Goal: Task Accomplishment & Management: Use online tool/utility

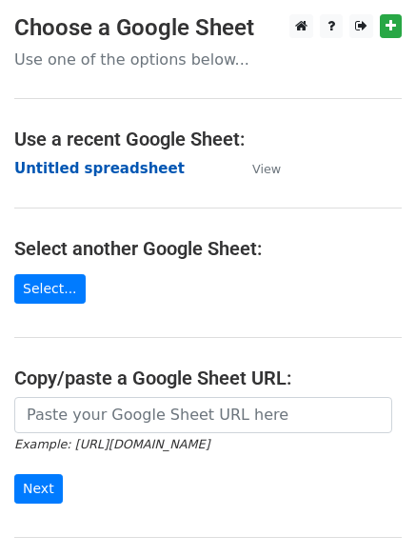
click at [72, 166] on strong "Untitled spreadsheet" at bounding box center [99, 168] width 170 height 17
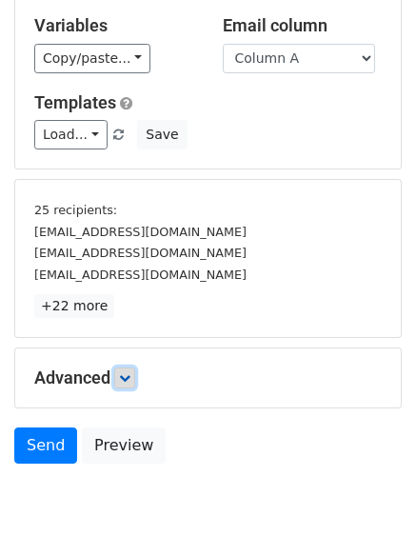
click at [130, 384] on link at bounding box center [124, 377] width 21 height 21
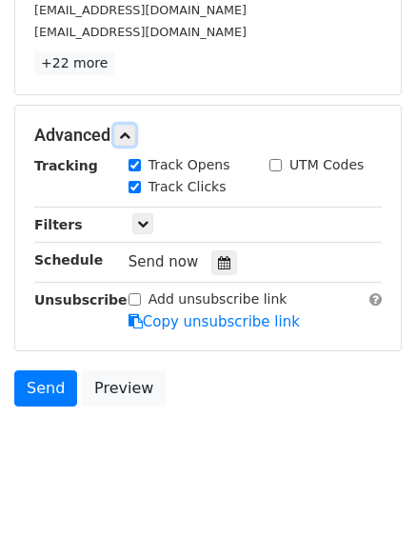
scroll to position [351, 0]
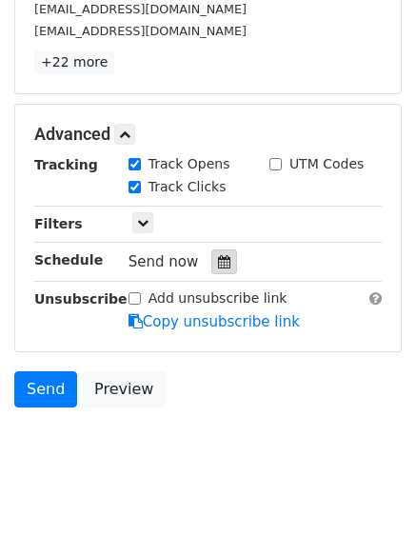
click at [211, 265] on div at bounding box center [224, 261] width 26 height 25
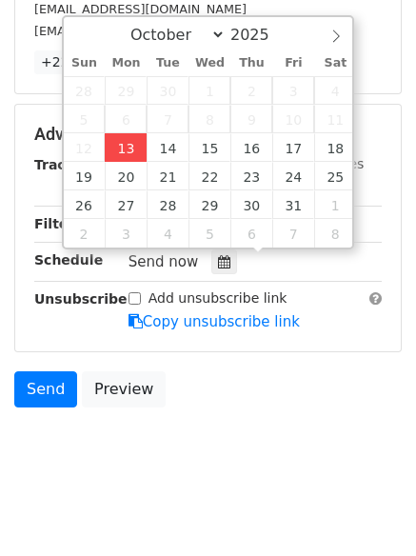
type input "2025-10-13 12:13"
type input "13"
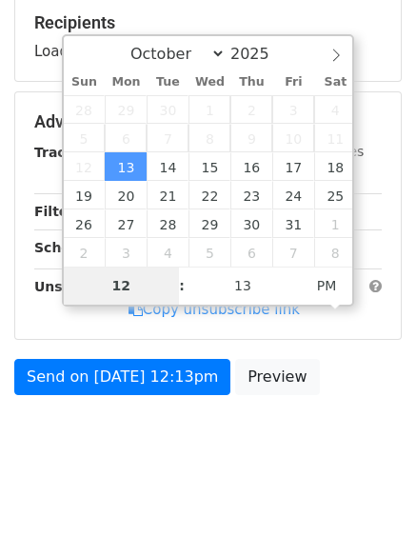
type input "4"
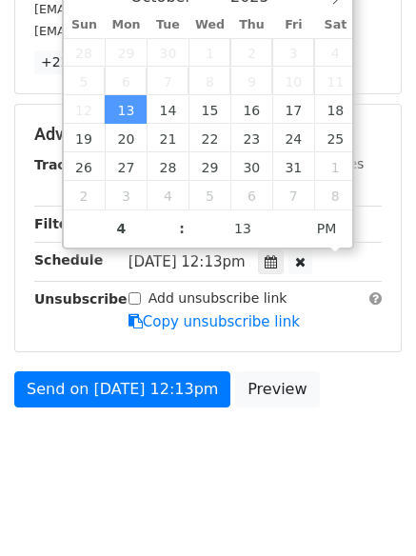
type input "2025-10-13 16:13"
click at [173, 487] on body "New Campaign Daily emails left: 50 Google Sheet: Untitled spreadsheet Variables…" at bounding box center [208, 78] width 416 height 830
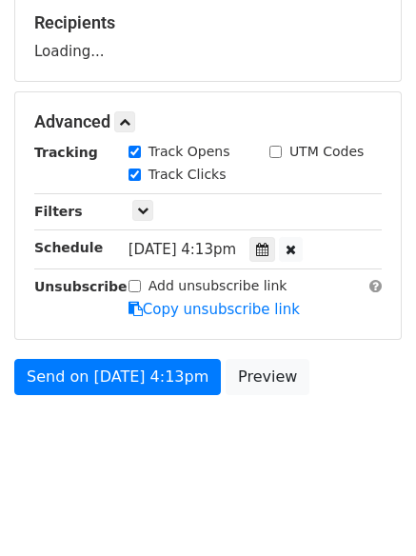
scroll to position [351, 0]
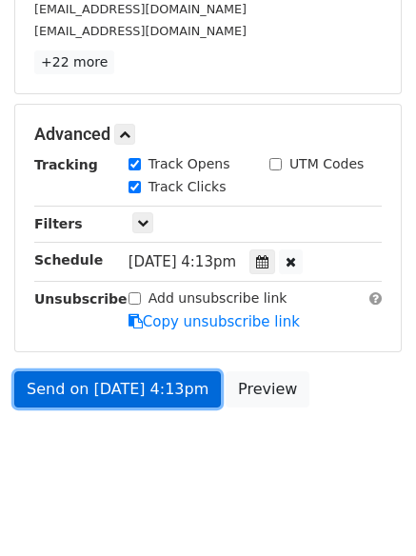
click at [100, 376] on link "Send on Oct 13 at 4:13pm" at bounding box center [117, 389] width 206 height 36
click at [99, 386] on link "Send on Oct 13 at 4:13pm" at bounding box center [117, 389] width 206 height 36
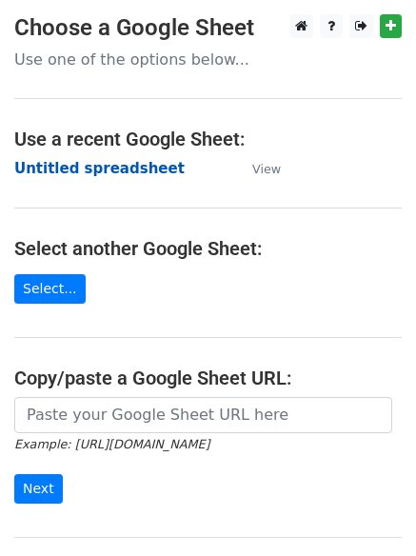
click at [69, 176] on strong "Untitled spreadsheet" at bounding box center [99, 168] width 170 height 17
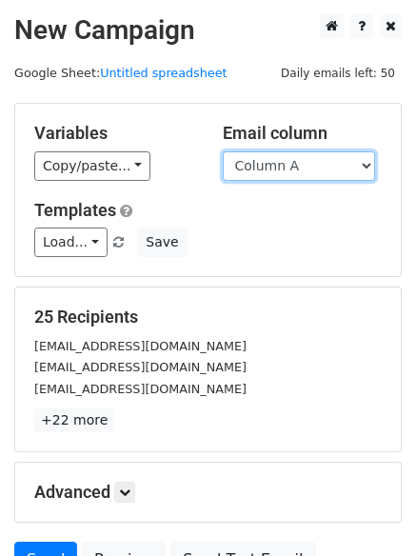
click at [310, 166] on select "Column A Column B Column C Column D Column E Column F" at bounding box center [299, 165] width 152 height 29
select select "Column B"
click at [223, 151] on select "Column A Column B Column C Column D Column E Column F" at bounding box center [299, 165] width 152 height 29
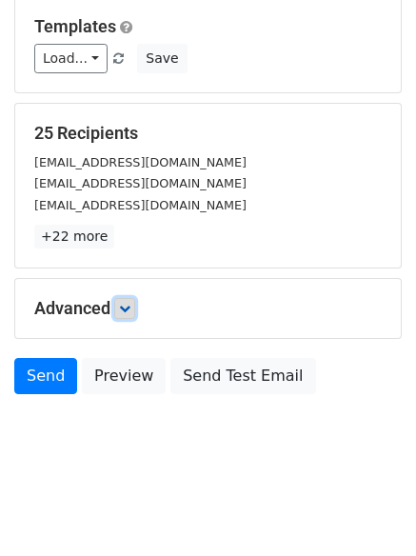
click at [124, 301] on link at bounding box center [124, 308] width 21 height 21
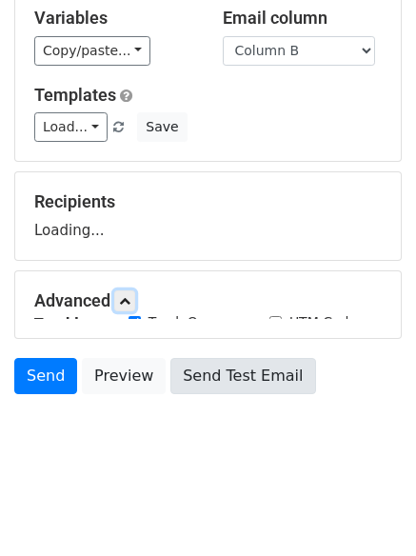
scroll to position [184, 0]
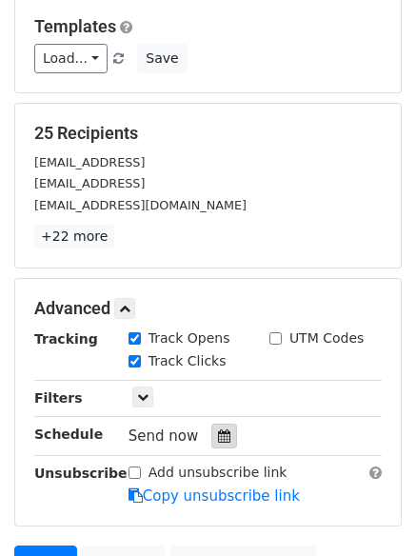
click at [218, 430] on icon at bounding box center [224, 435] width 12 height 13
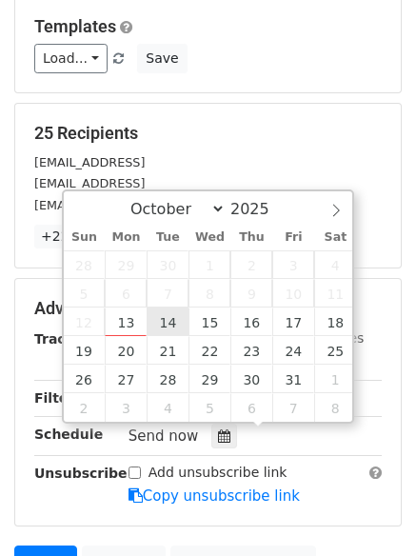
type input "2025-10-14 12:00"
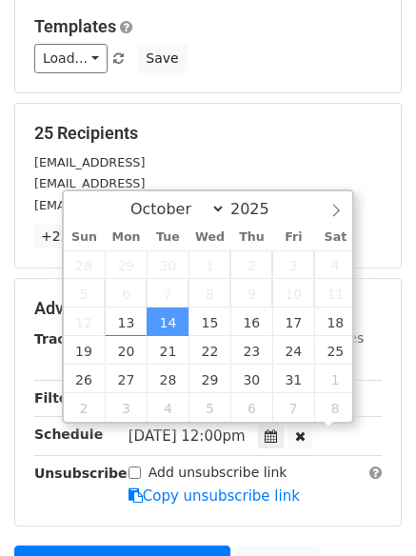
scroll to position [1, 0]
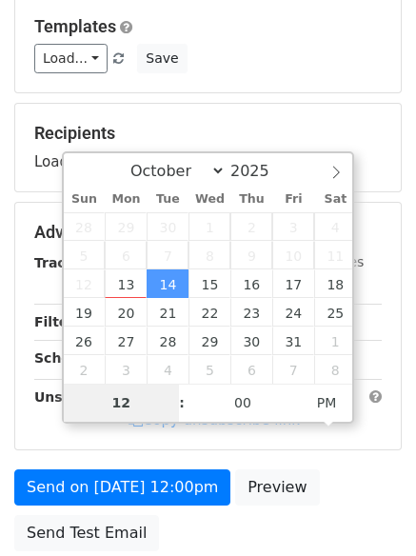
type input "5"
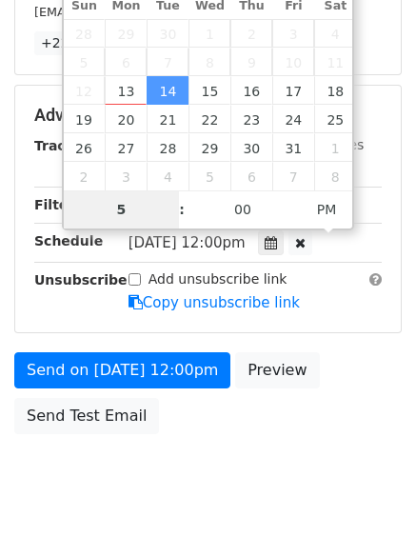
scroll to position [416, 0]
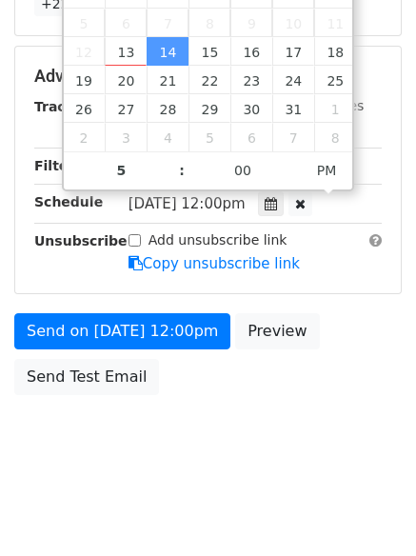
type input "2025-10-14 17:00"
click at [224, 495] on html "New Campaign Daily emails left: 50 Google Sheet: Untitled spreadsheet Variables…" at bounding box center [208, 70] width 416 height 972
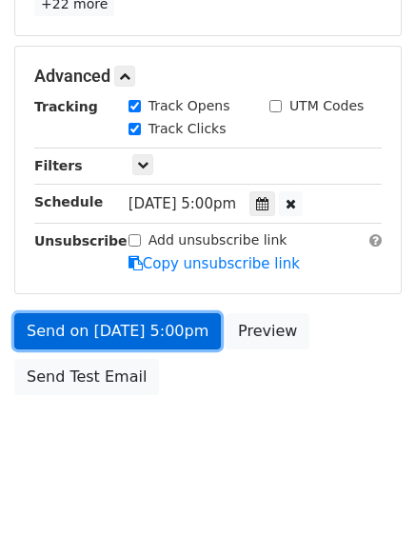
click at [101, 331] on link "Send on Oct 14 at 5:00pm" at bounding box center [117, 331] width 206 height 36
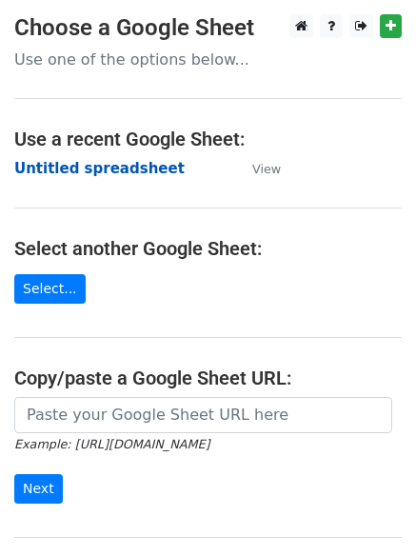
click at [78, 164] on strong "Untitled spreadsheet" at bounding box center [99, 168] width 170 height 17
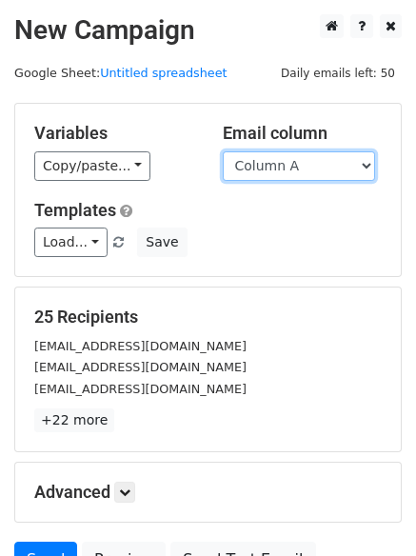
click at [266, 165] on select "Column A Column B Column C Column D Column E Column F" at bounding box center [299, 165] width 152 height 29
select select "Column C"
click at [223, 151] on select "Column A Column B Column C Column D Column E Column F" at bounding box center [299, 165] width 152 height 29
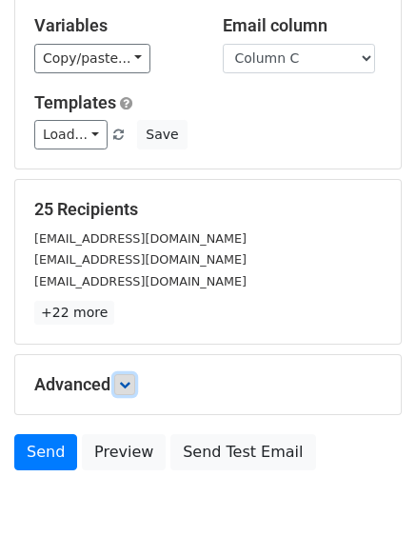
click at [123, 379] on icon at bounding box center [124, 384] width 11 height 11
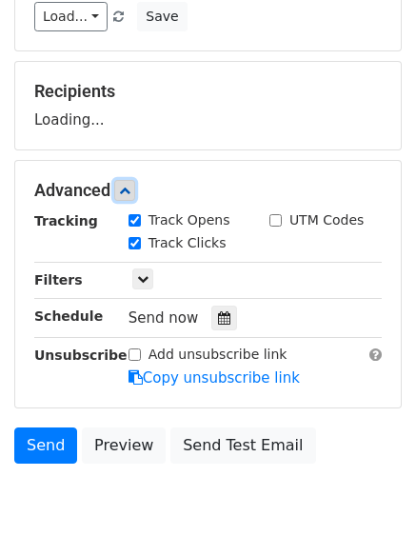
scroll to position [294, 0]
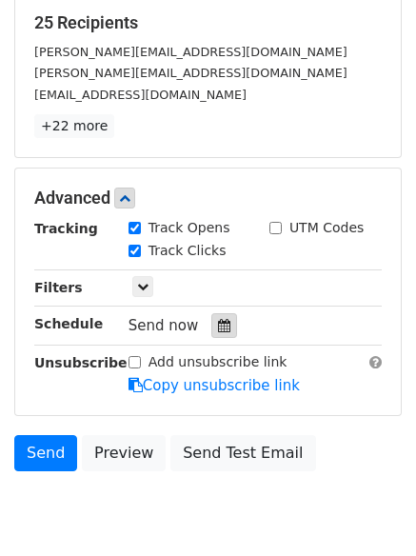
click at [218, 322] on icon at bounding box center [224, 325] width 12 height 13
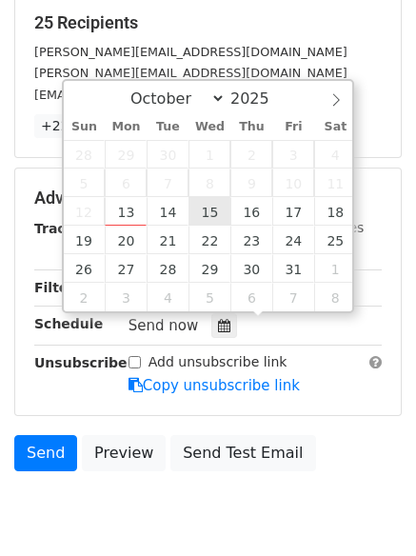
type input "2025-10-15 12:00"
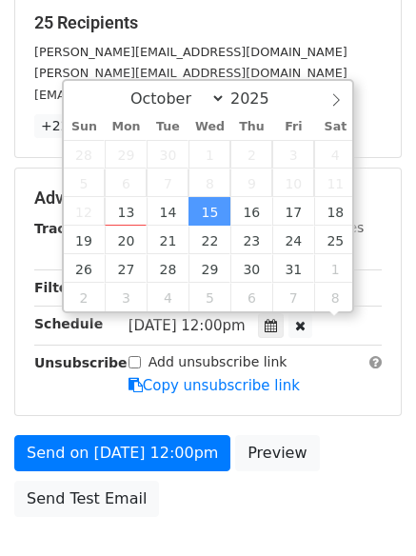
scroll to position [1, 0]
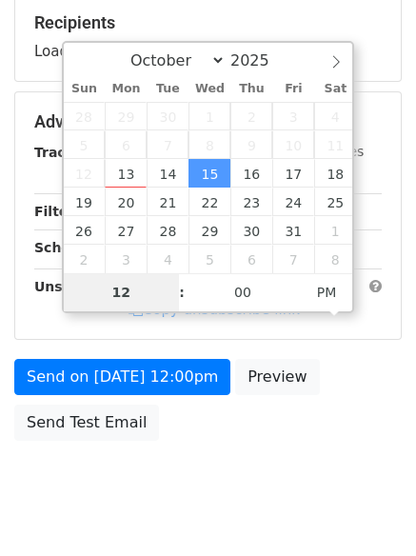
type input "6"
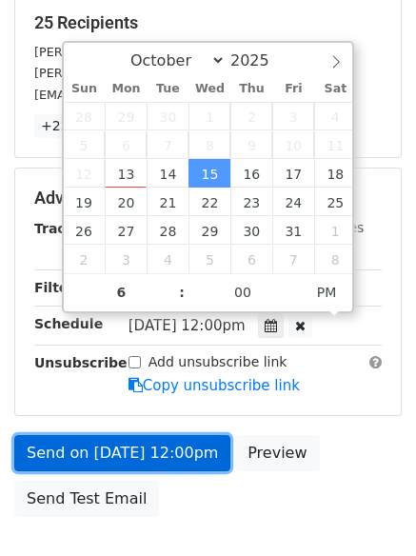
type input "2025-10-15 18:00"
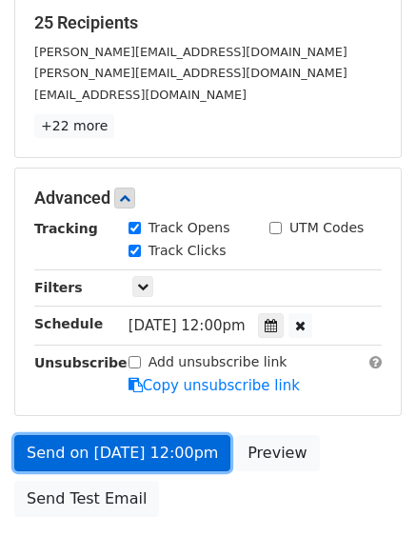
click at [132, 444] on link "Send on Oct 15 at 12:00pm" at bounding box center [122, 453] width 216 height 36
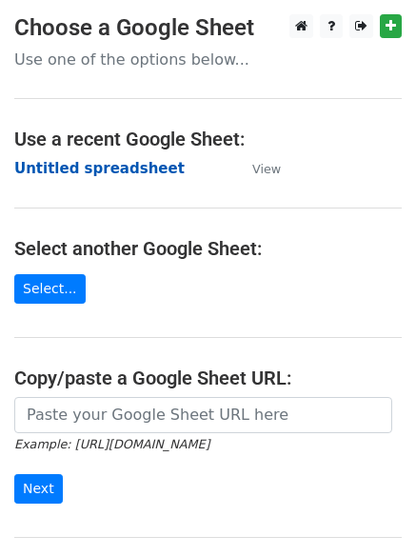
click at [94, 167] on strong "Untitled spreadsheet" at bounding box center [99, 168] width 170 height 17
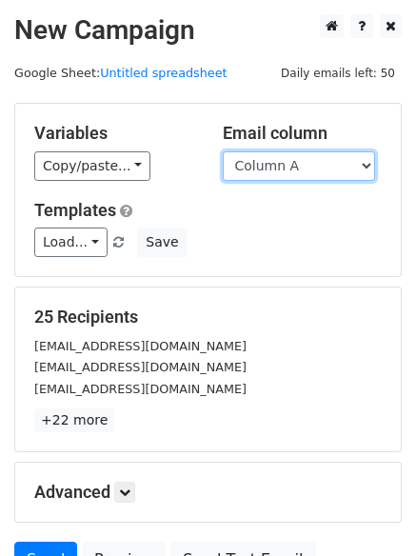
click at [273, 159] on select "Column A Column B Column C Column D Column E Column F" at bounding box center [299, 165] width 152 height 29
select select "Column D"
click at [223, 151] on select "Column A Column B Column C Column D Column E Column F" at bounding box center [299, 165] width 152 height 29
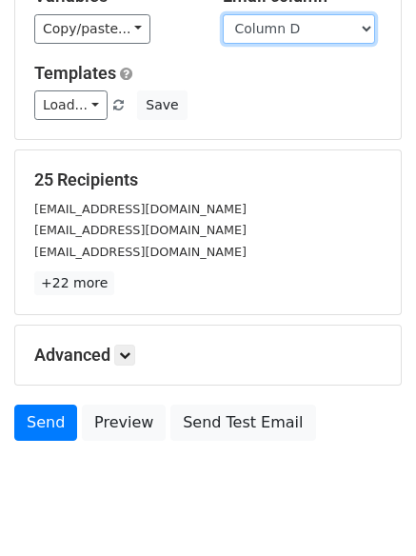
scroll to position [184, 0]
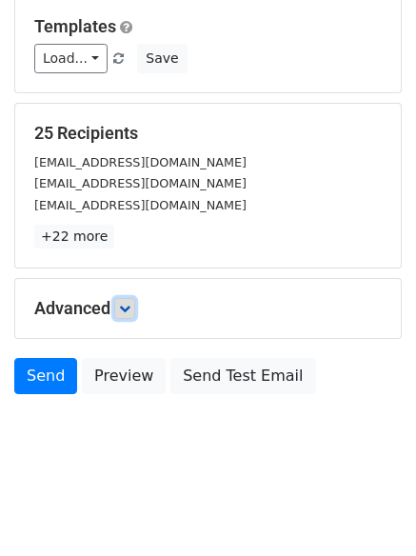
click at [129, 314] on link at bounding box center [124, 308] width 21 height 21
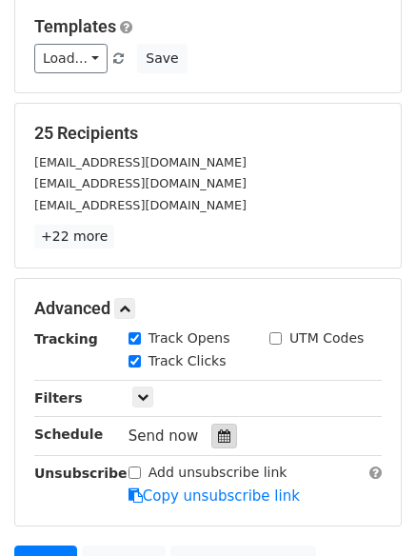
click at [218, 435] on icon at bounding box center [224, 435] width 12 height 13
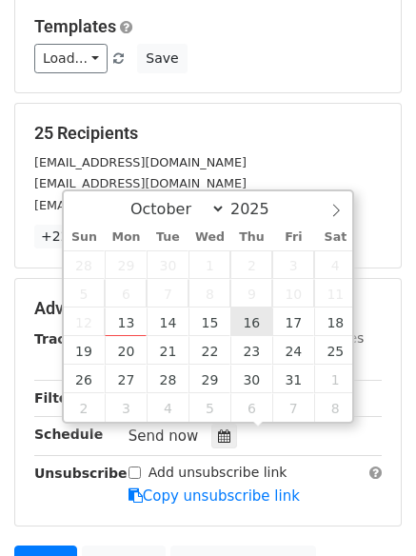
type input "2025-10-16 12:00"
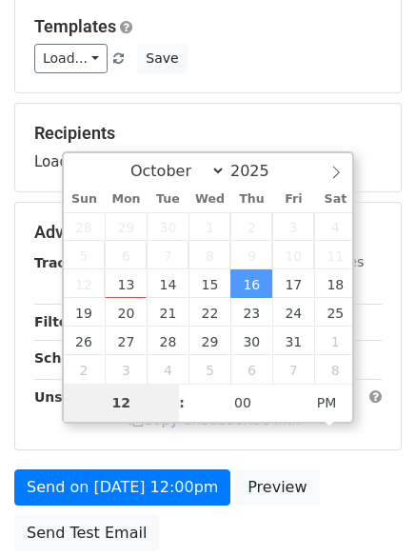
type input "7"
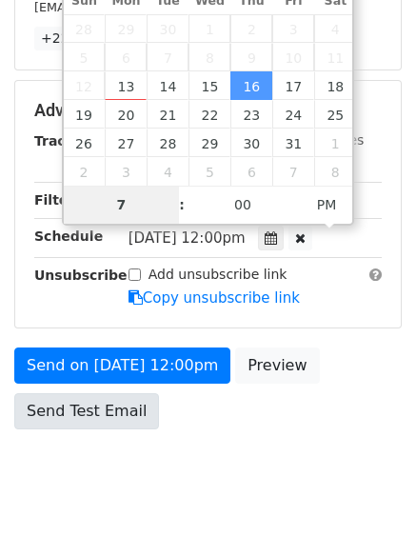
scroll to position [416, 0]
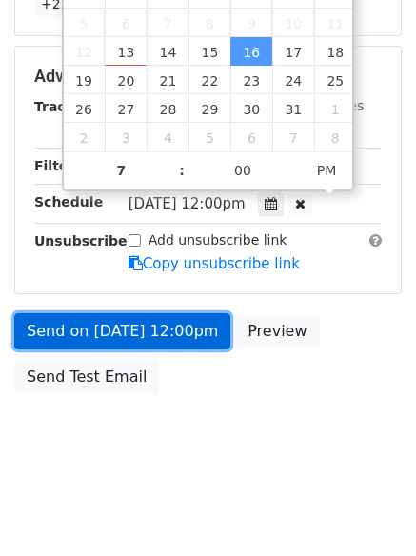
type input "2025-10-16 19:00"
click at [127, 335] on link "Send on Oct 16 at 12:00pm" at bounding box center [122, 331] width 216 height 36
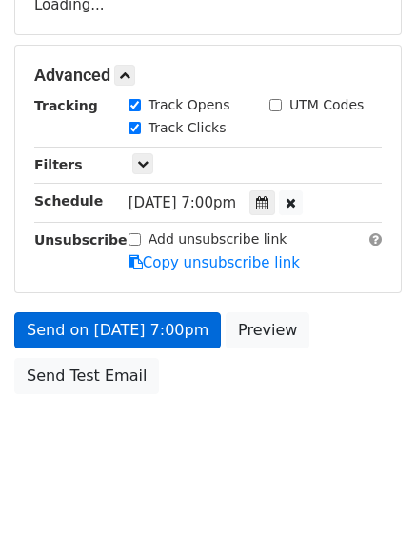
scroll to position [340, 0]
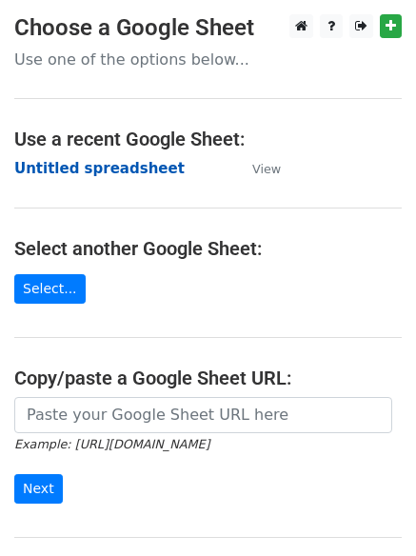
click at [96, 171] on strong "Untitled spreadsheet" at bounding box center [99, 168] width 170 height 17
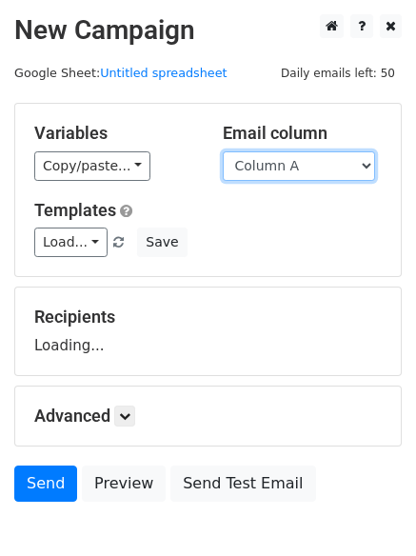
click at [271, 175] on select "Column A Column B Column C Column D Column E Column F" at bounding box center [299, 165] width 152 height 29
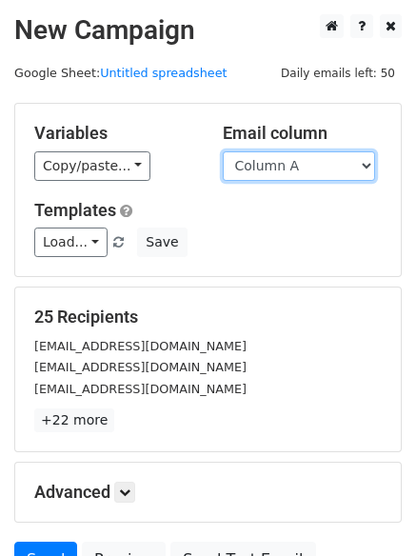
select select "Column E"
click at [223, 151] on select "Column A Column B Column C Column D Column E Column F" at bounding box center [299, 165] width 152 height 29
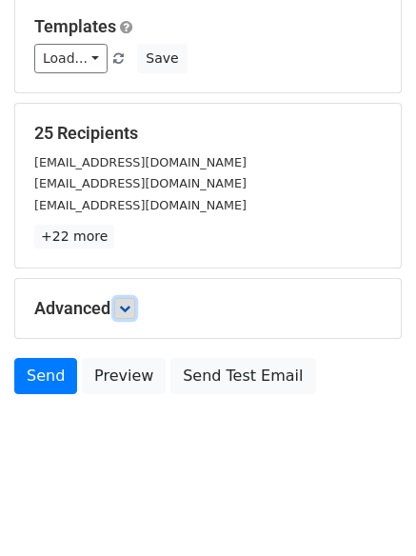
click at [120, 317] on link at bounding box center [124, 308] width 21 height 21
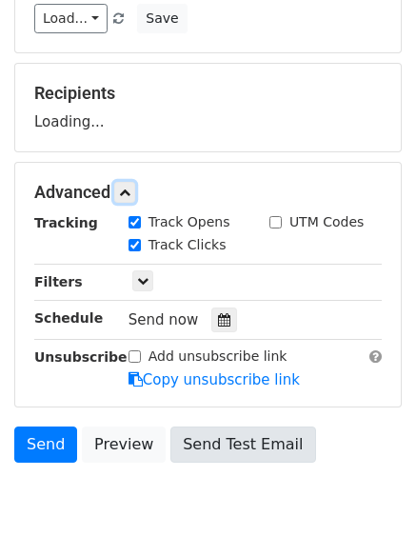
scroll to position [294, 0]
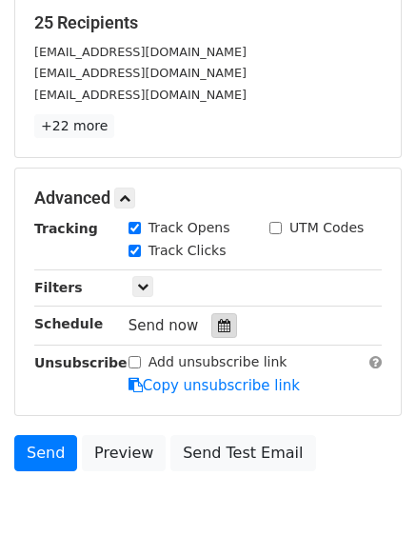
click at [218, 320] on icon at bounding box center [224, 325] width 12 height 13
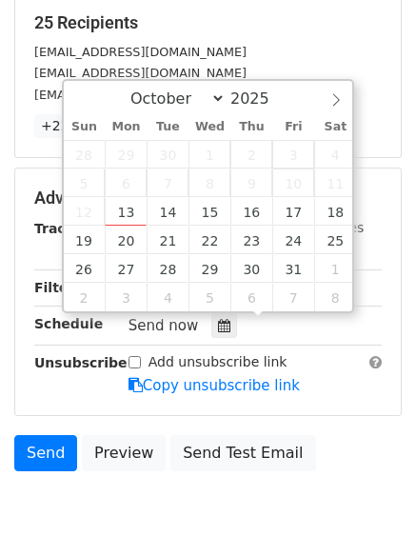
click at [290, 190] on span "10" at bounding box center [293, 182] width 42 height 29
type input "2025-10-17 12:00"
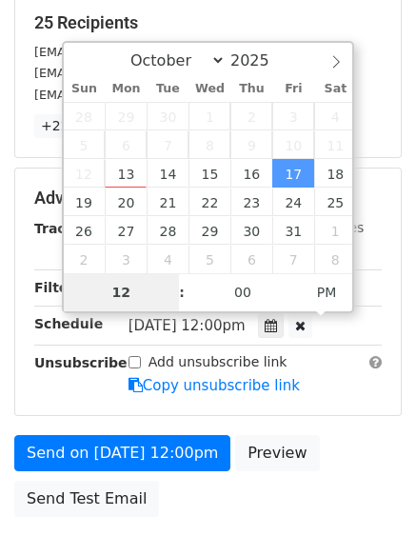
type input "8"
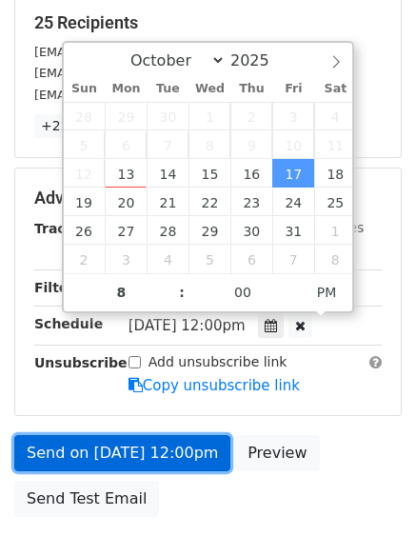
type input "2025-10-17 20:00"
click at [186, 442] on link "Send on Oct 17 at 12:00pm" at bounding box center [122, 453] width 216 height 36
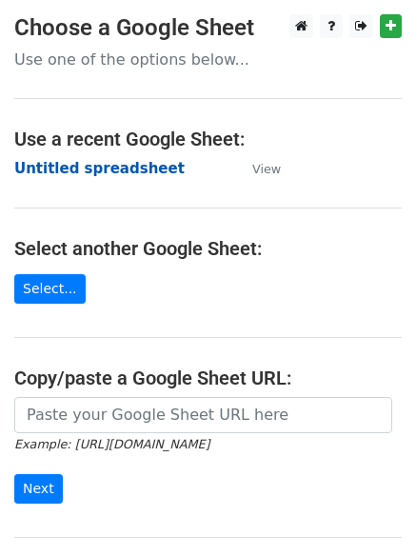
click at [47, 167] on strong "Untitled spreadsheet" at bounding box center [99, 168] width 170 height 17
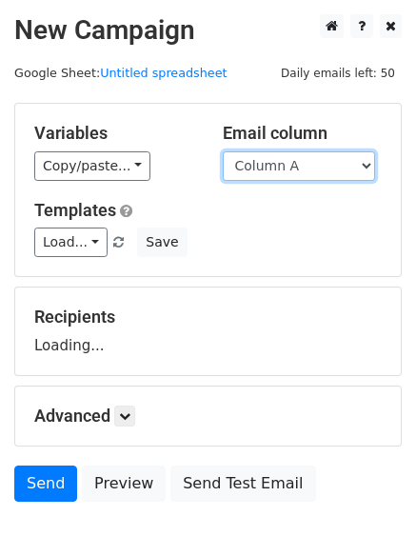
drag, startPoint x: 0, startPoint y: 0, endPoint x: 312, endPoint y: 158, distance: 349.8
click at [312, 158] on select "Column A Column B Column C Column D Column E Column F" at bounding box center [299, 165] width 152 height 29
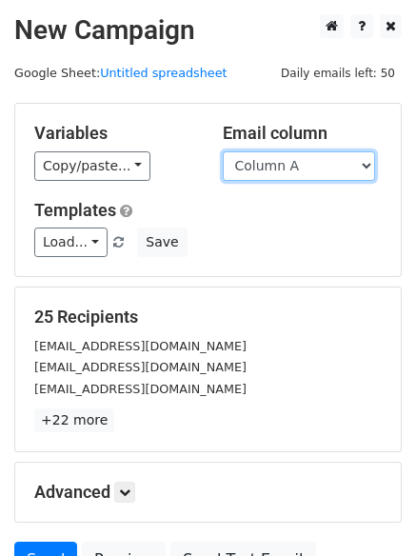
click at [299, 174] on select "Column A Column B Column C Column D Column E Column F" at bounding box center [299, 165] width 152 height 29
select select "Column F"
click at [223, 151] on select "Column A Column B Column C Column D Column E Column F" at bounding box center [299, 165] width 152 height 29
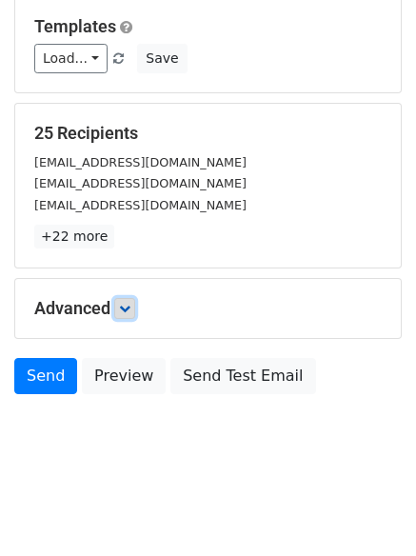
click at [133, 300] on link at bounding box center [124, 308] width 21 height 21
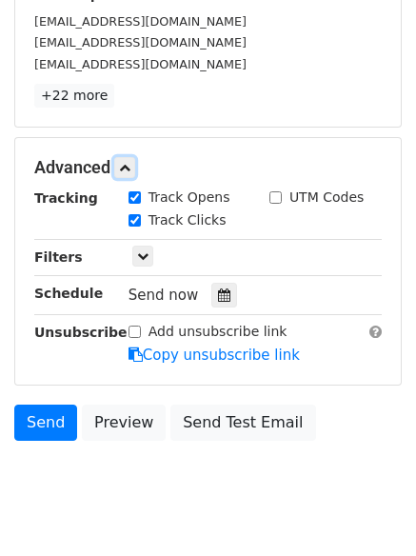
scroll to position [370, 0]
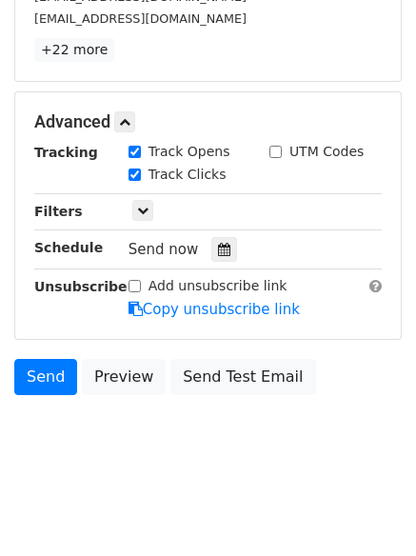
click at [218, 266] on div "Tracking Track Opens UTM Codes Track Clicks Filters Only include spreadsheet ro…" at bounding box center [207, 231] width 347 height 178
click at [218, 259] on div at bounding box center [224, 249] width 26 height 25
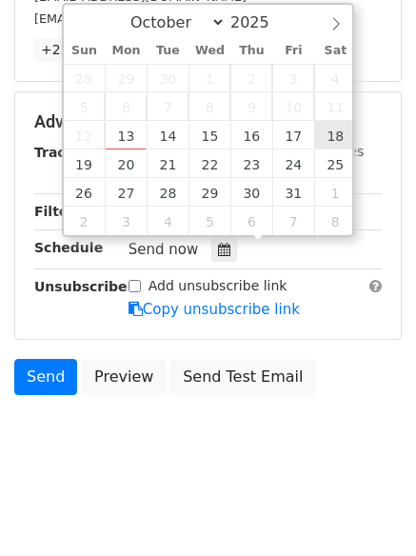
type input "[DATE] 12:00"
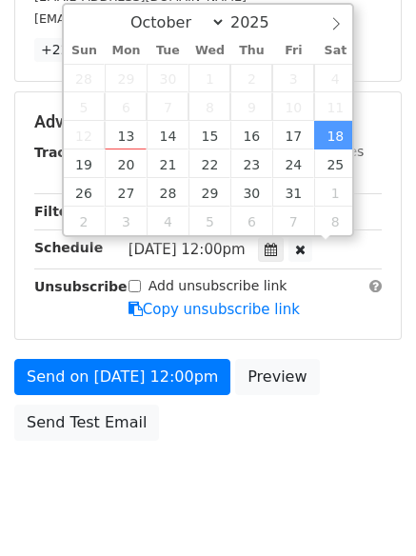
scroll to position [1, 0]
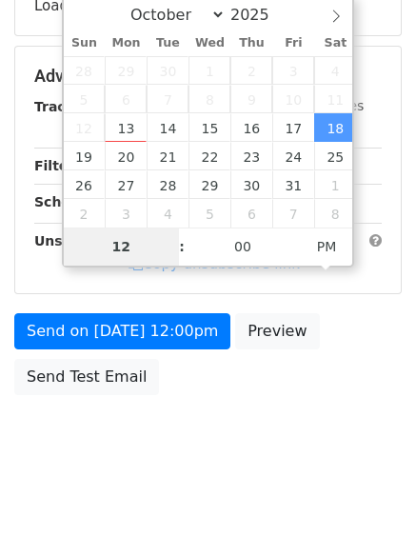
type input "9"
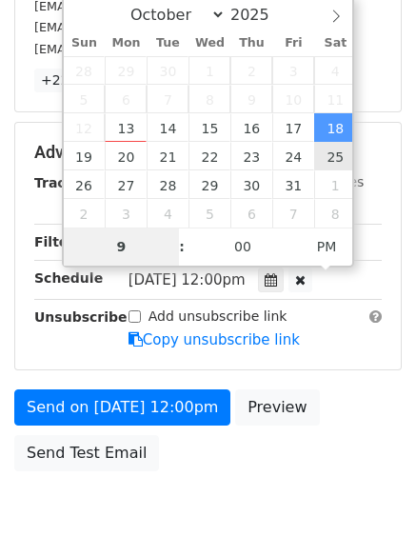
scroll to position [370, 0]
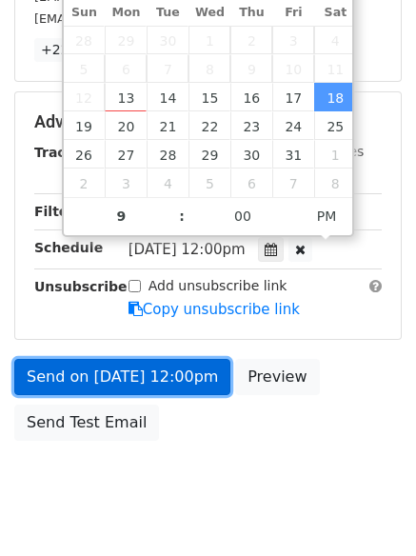
type input "[DATE] 21:00"
click at [136, 388] on link "Send on [DATE] 12:00pm" at bounding box center [122, 377] width 216 height 36
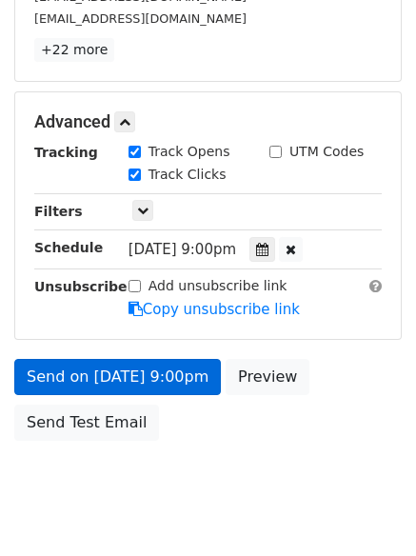
scroll to position [340, 0]
